Goal: Obtain resource: Download file/media

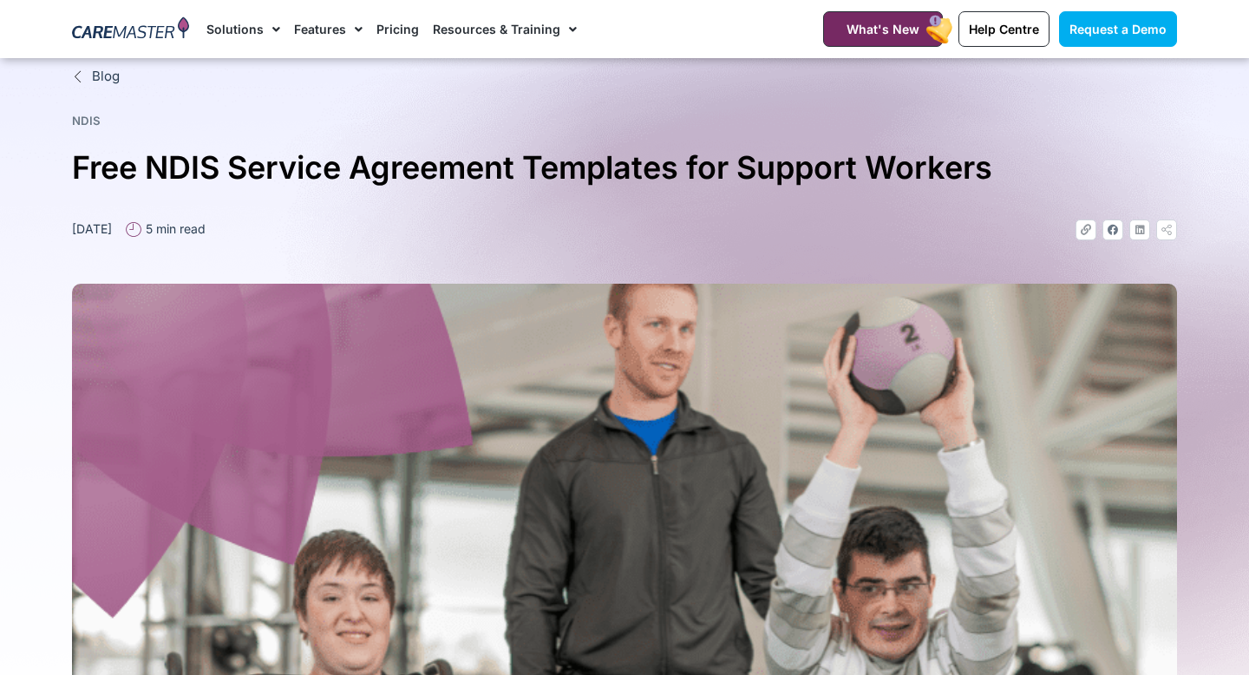
scroll to position [917, 0]
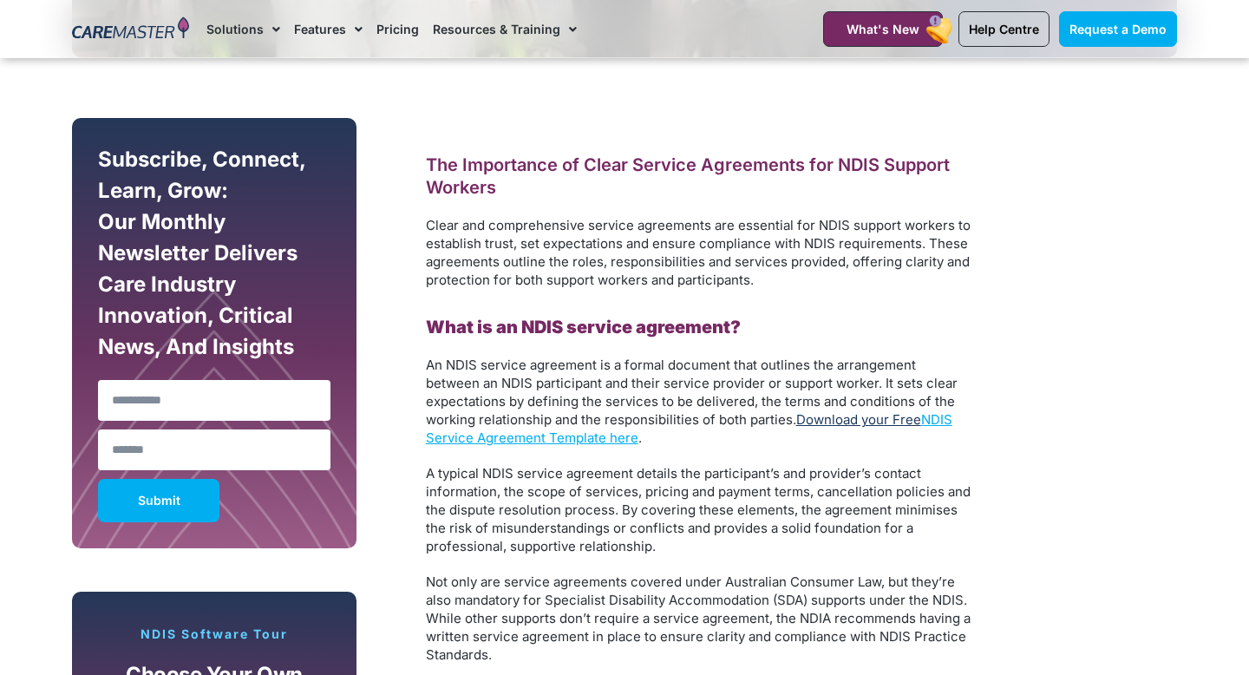
click at [851, 424] on link "Download your Free" at bounding box center [858, 419] width 125 height 16
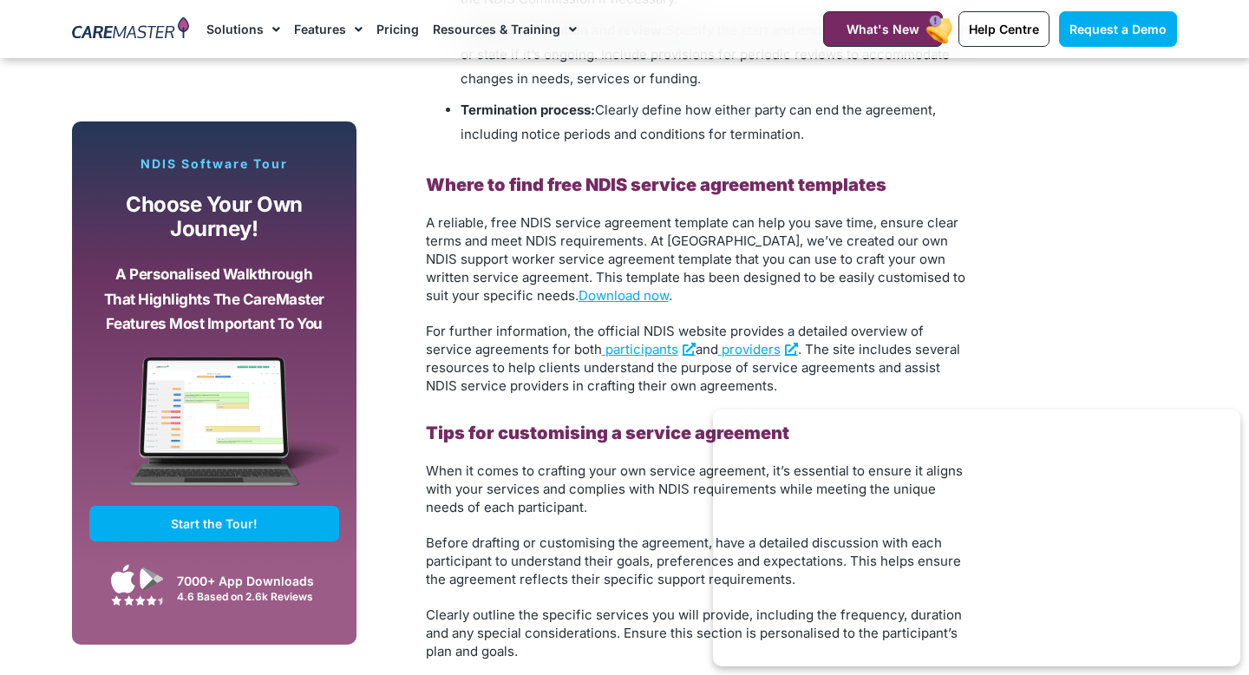
scroll to position [2398, 0]
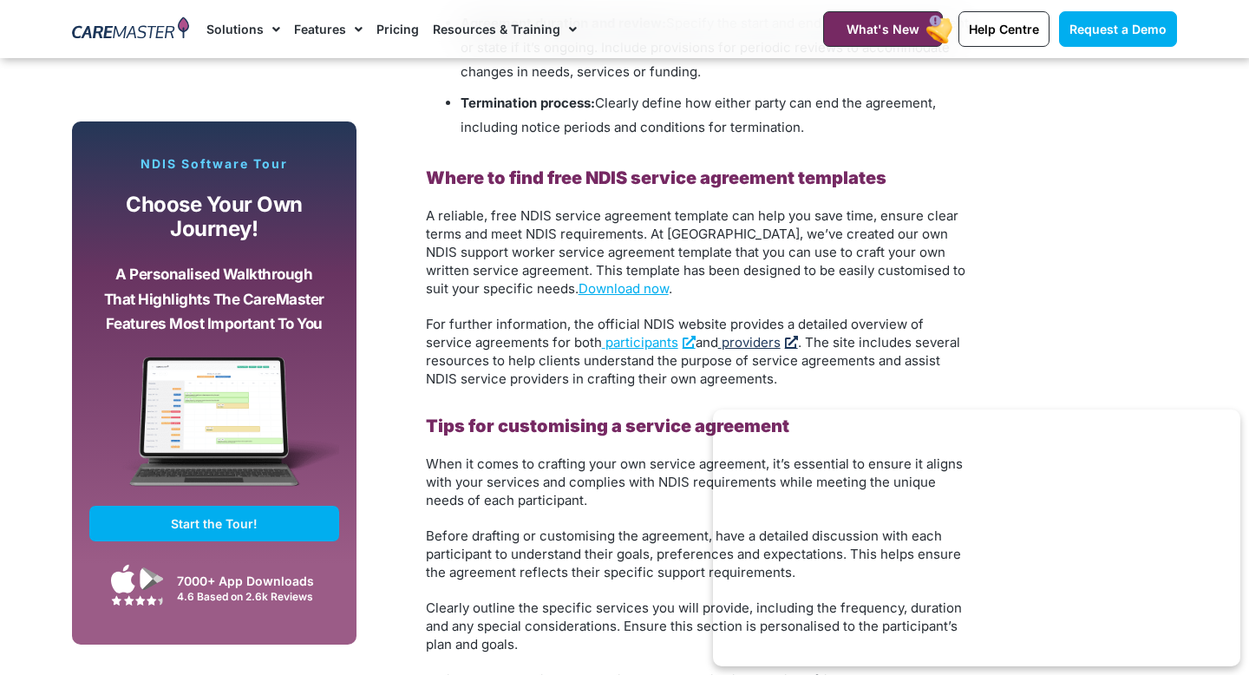
click at [722, 345] on span "providers" at bounding box center [751, 342] width 59 height 16
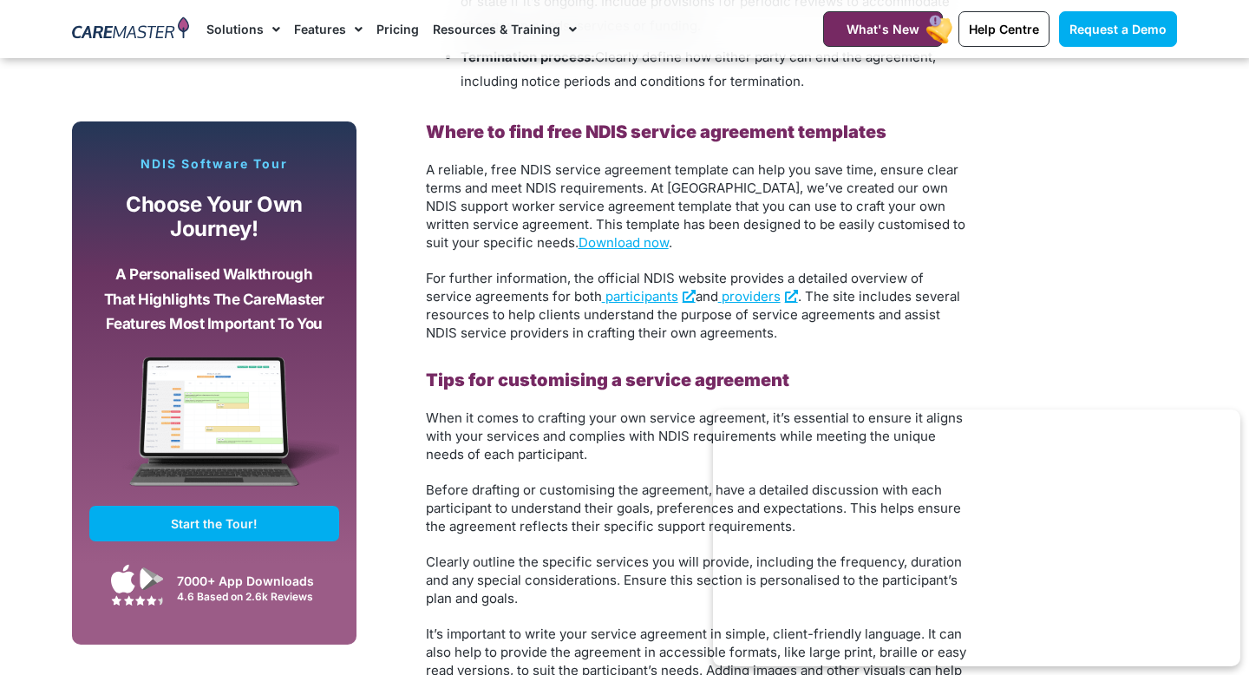
scroll to position [2446, 0]
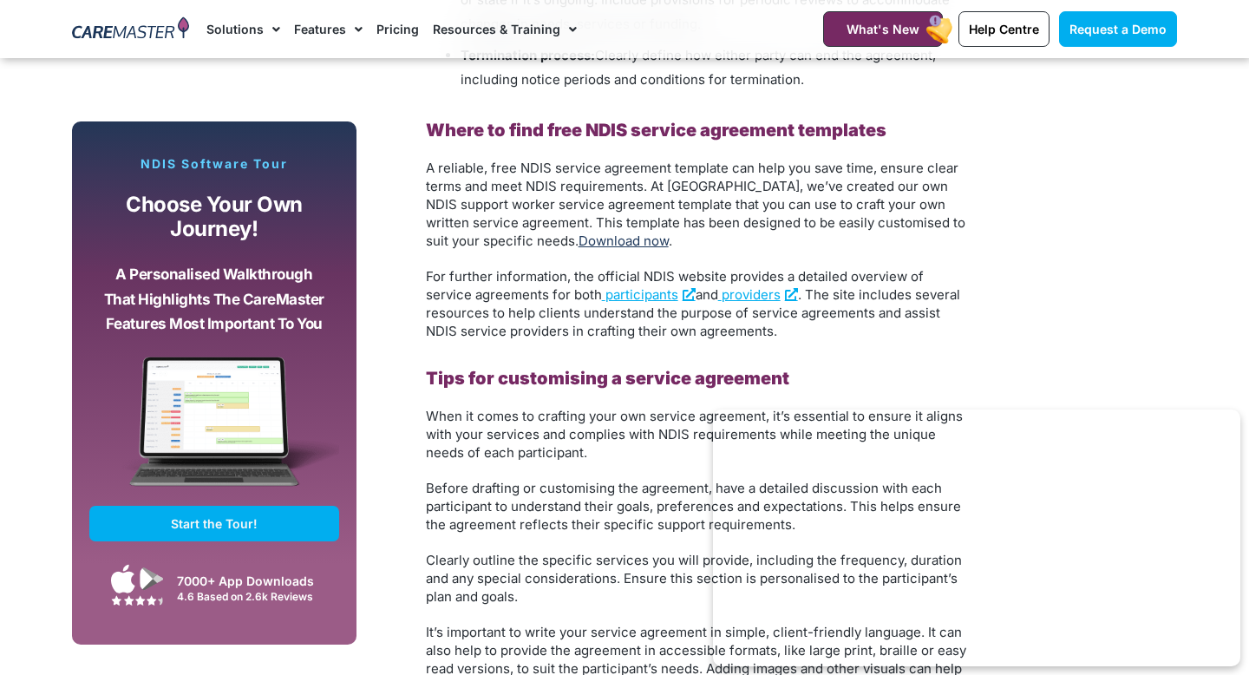
click at [579, 240] on link "Download now" at bounding box center [624, 240] width 90 height 16
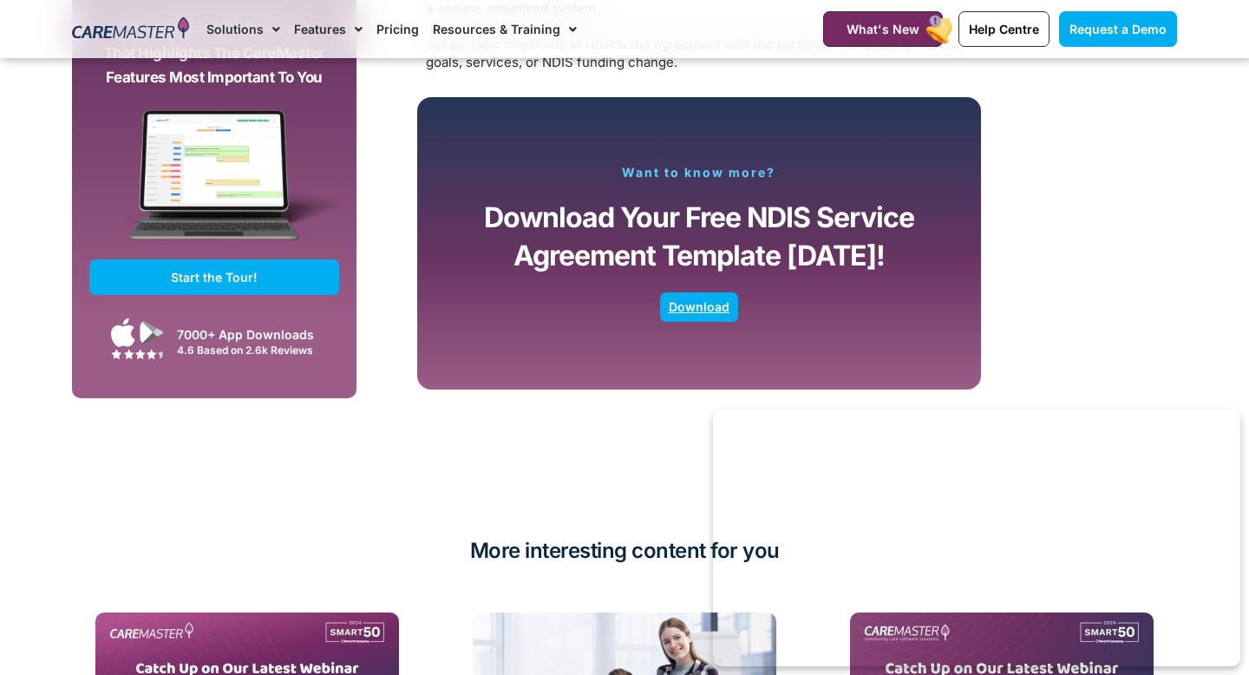
scroll to position [3491, 0]
